Goal: Navigation & Orientation: Find specific page/section

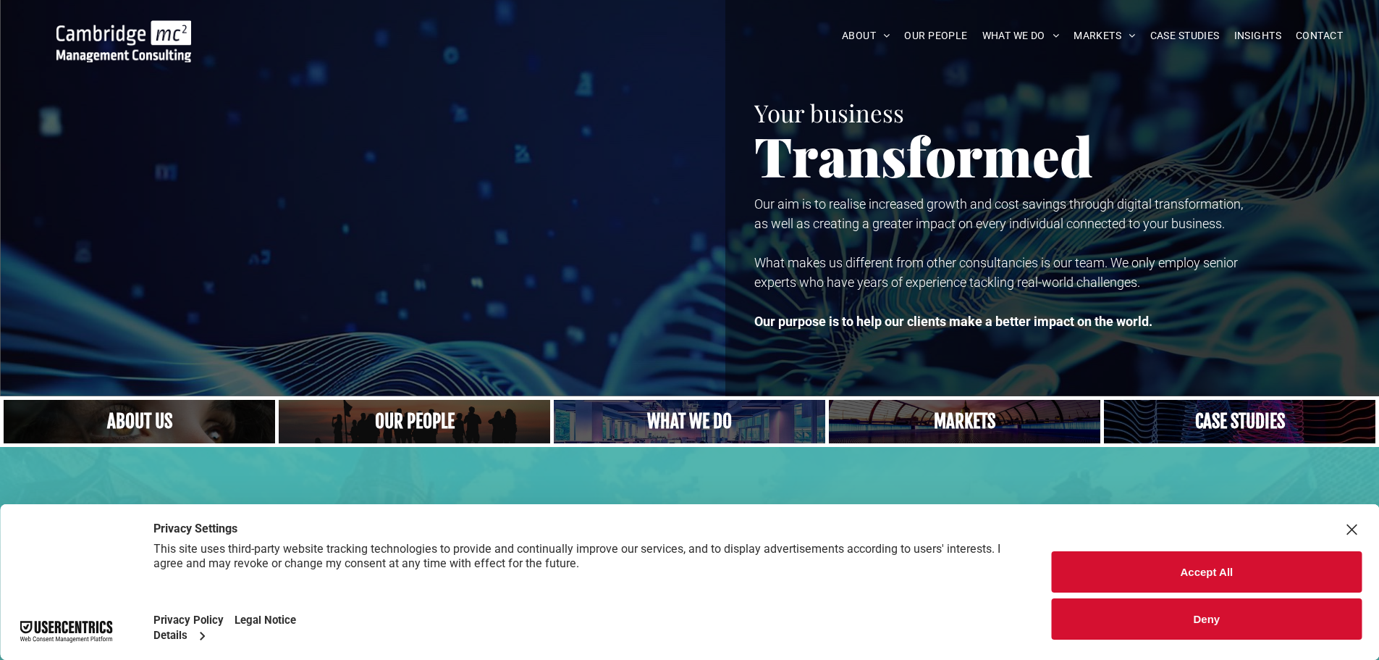
click at [652, 424] on link "A yoga teacher lifting his whole body off the ground in the peacock pose" at bounding box center [690, 421] width 288 height 46
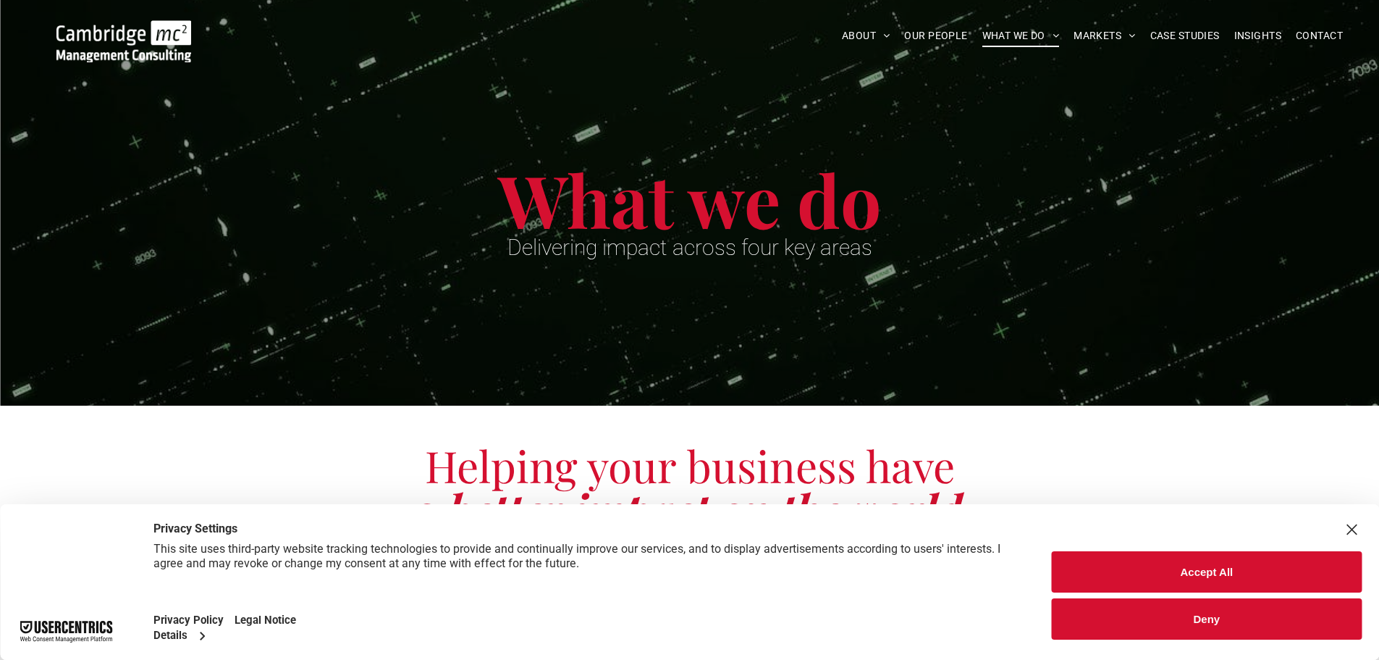
click at [1275, 621] on button "Deny" at bounding box center [1207, 618] width 310 height 41
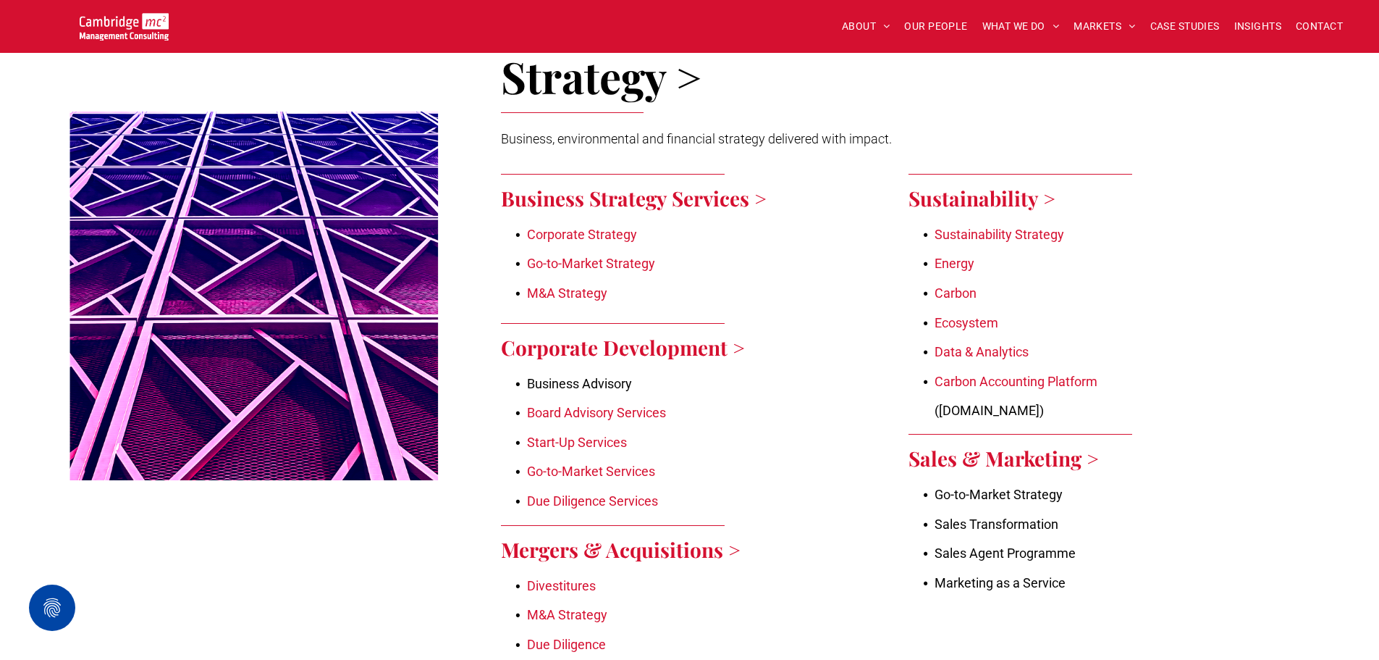
click at [1269, 396] on div "Sustainability > Sustainability Strategy Energy Carbon Ecosystem Data & Analyti…" at bounding box center [1094, 443] width 396 height 553
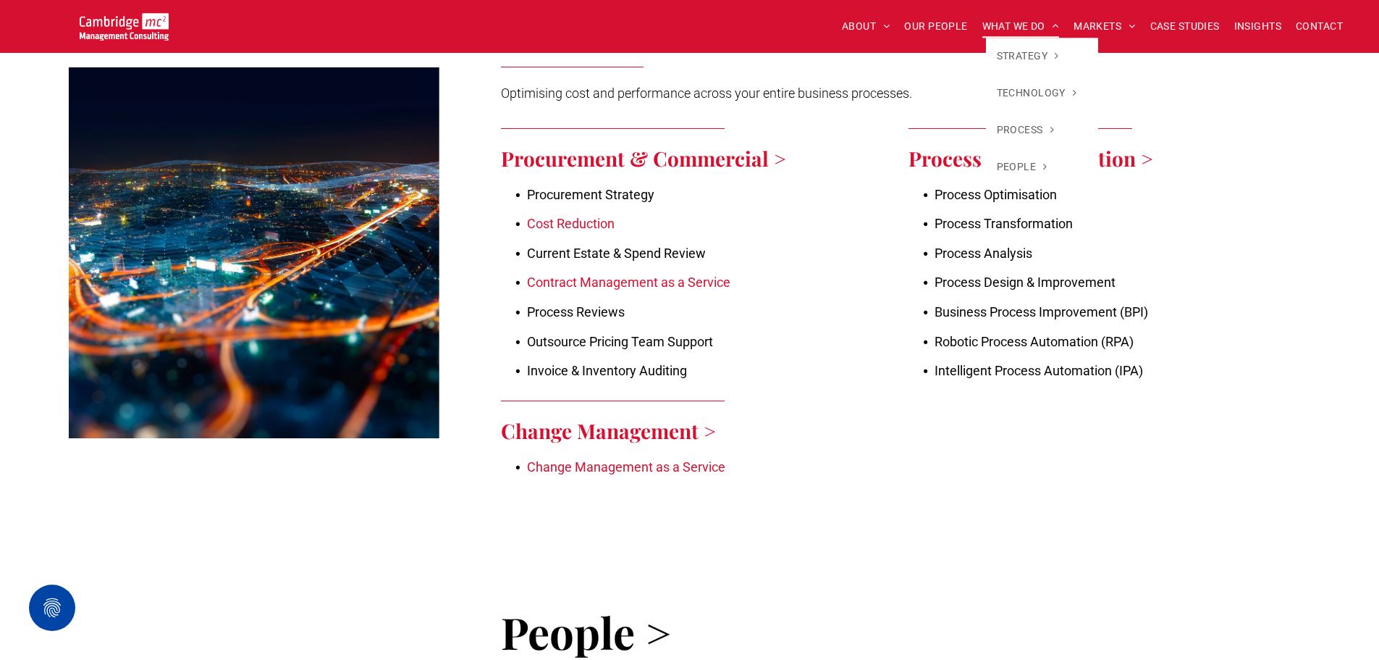
scroll to position [2486, 0]
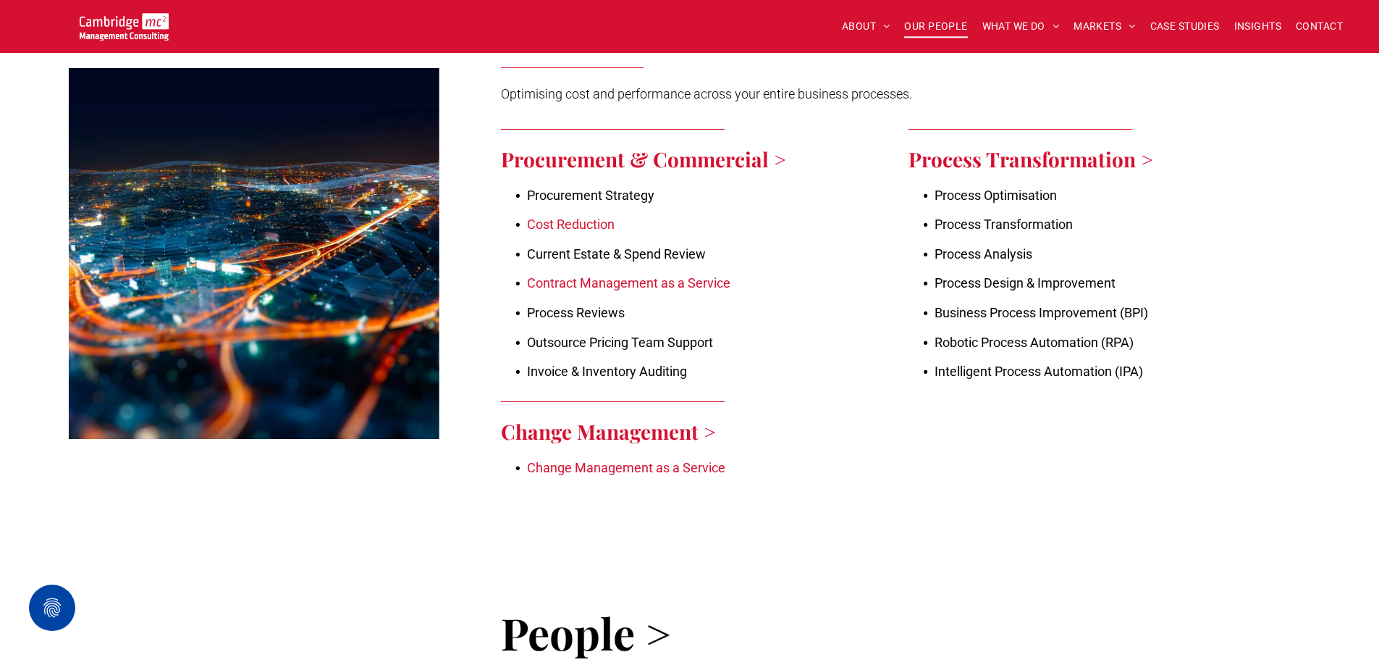
click at [915, 17] on span "OUR PEOPLE" at bounding box center [935, 26] width 63 height 22
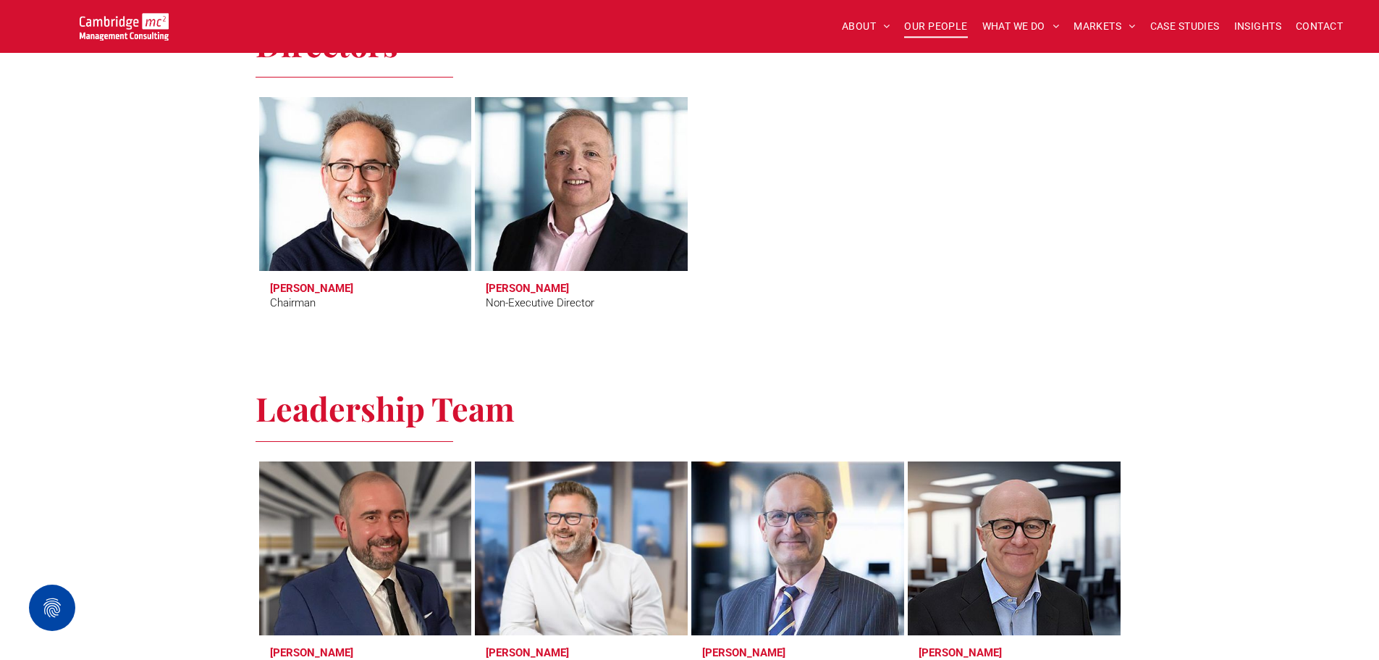
scroll to position [653, 0]
click at [282, 203] on link at bounding box center [365, 185] width 225 height 184
